Goal: Transaction & Acquisition: Purchase product/service

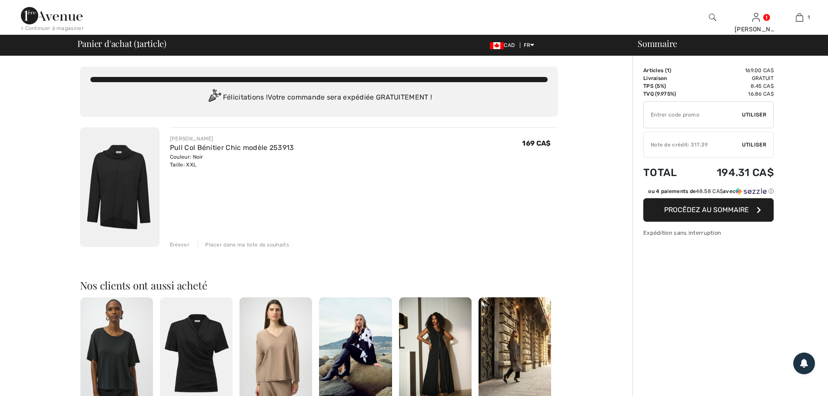
click at [131, 196] on img at bounding box center [120, 187] width 80 height 120
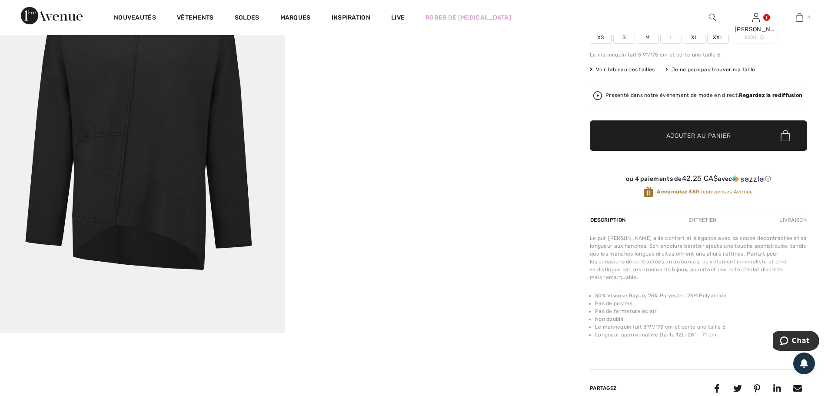
scroll to position [130, 0]
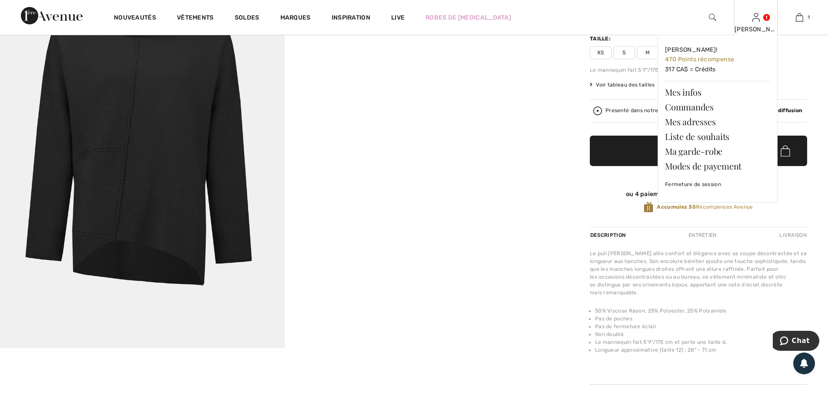
click at [758, 20] on img at bounding box center [755, 17] width 7 height 10
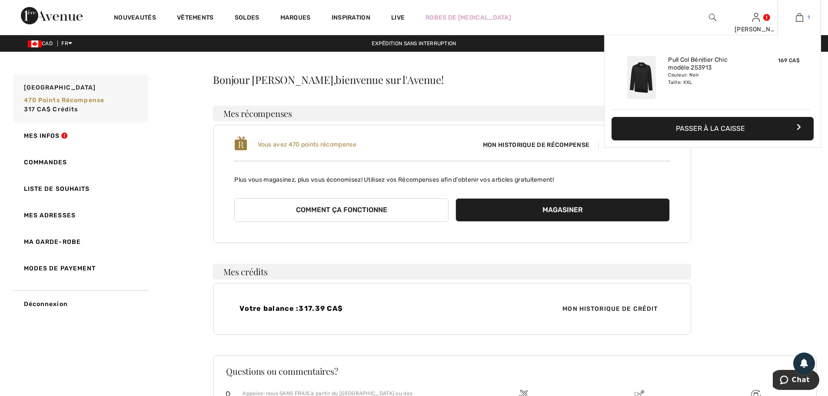
click at [801, 17] on img at bounding box center [799, 17] width 7 height 10
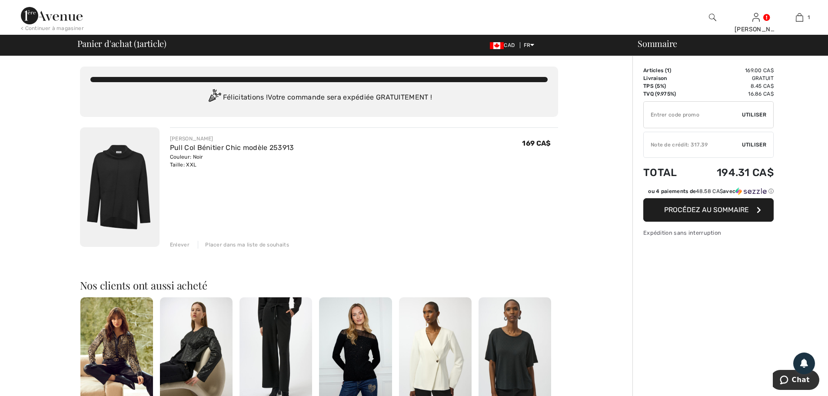
click at [708, 209] on span "Procédez au sommaire" at bounding box center [706, 210] width 85 height 8
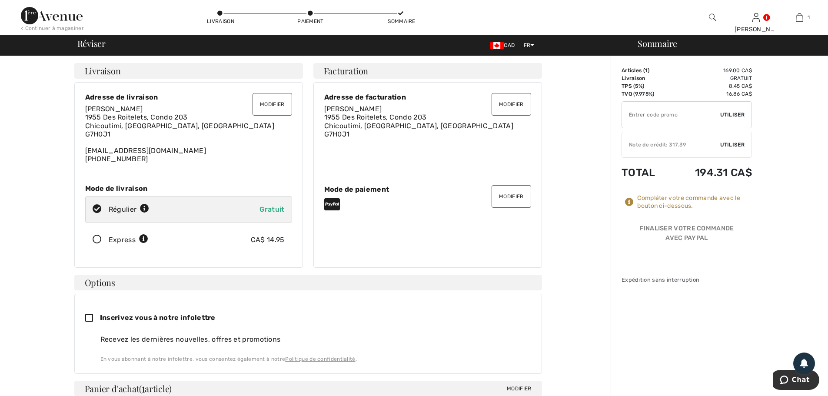
click at [733, 141] on span "Utiliser" at bounding box center [732, 145] width 24 height 8
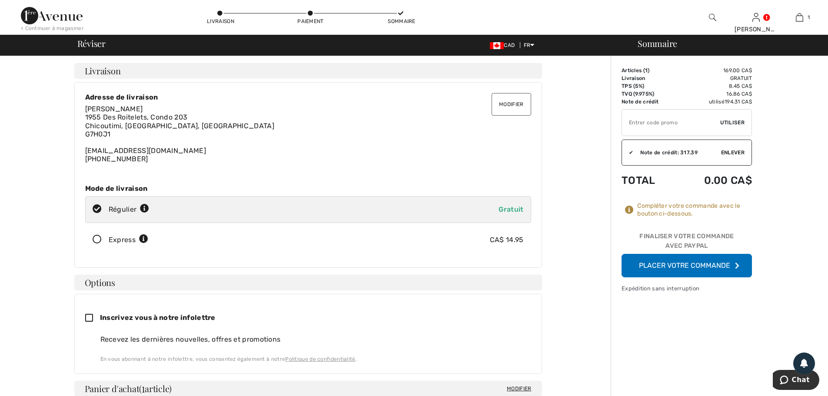
click at [694, 269] on button "Placer votre commande" at bounding box center [687, 265] width 130 height 23
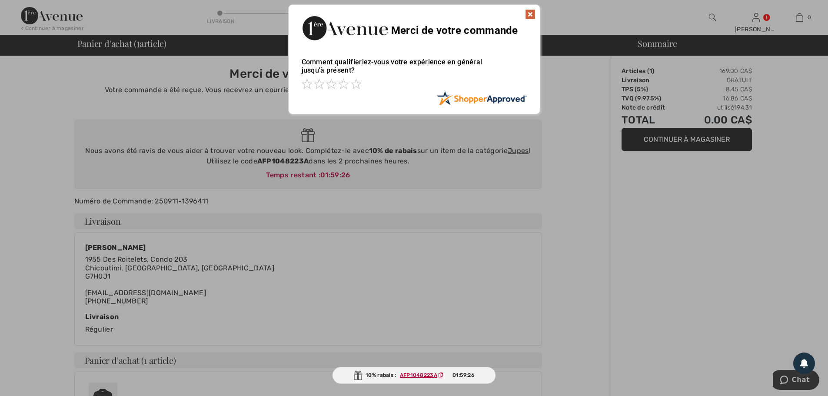
click at [533, 13] on img at bounding box center [530, 14] width 10 height 10
